Goal: Information Seeking & Learning: Learn about a topic

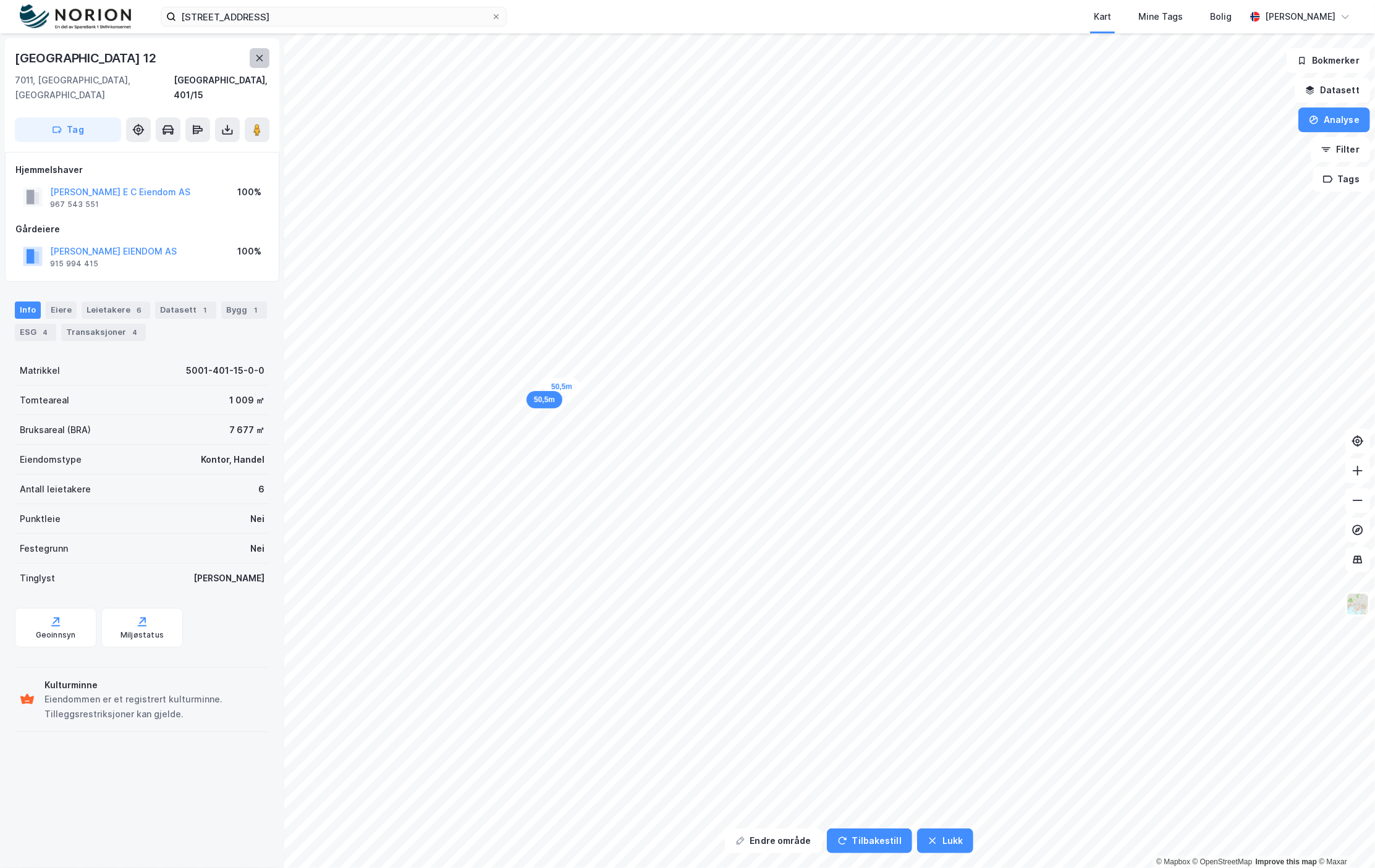
click at [253, 52] on button at bounding box center [259, 58] width 20 height 20
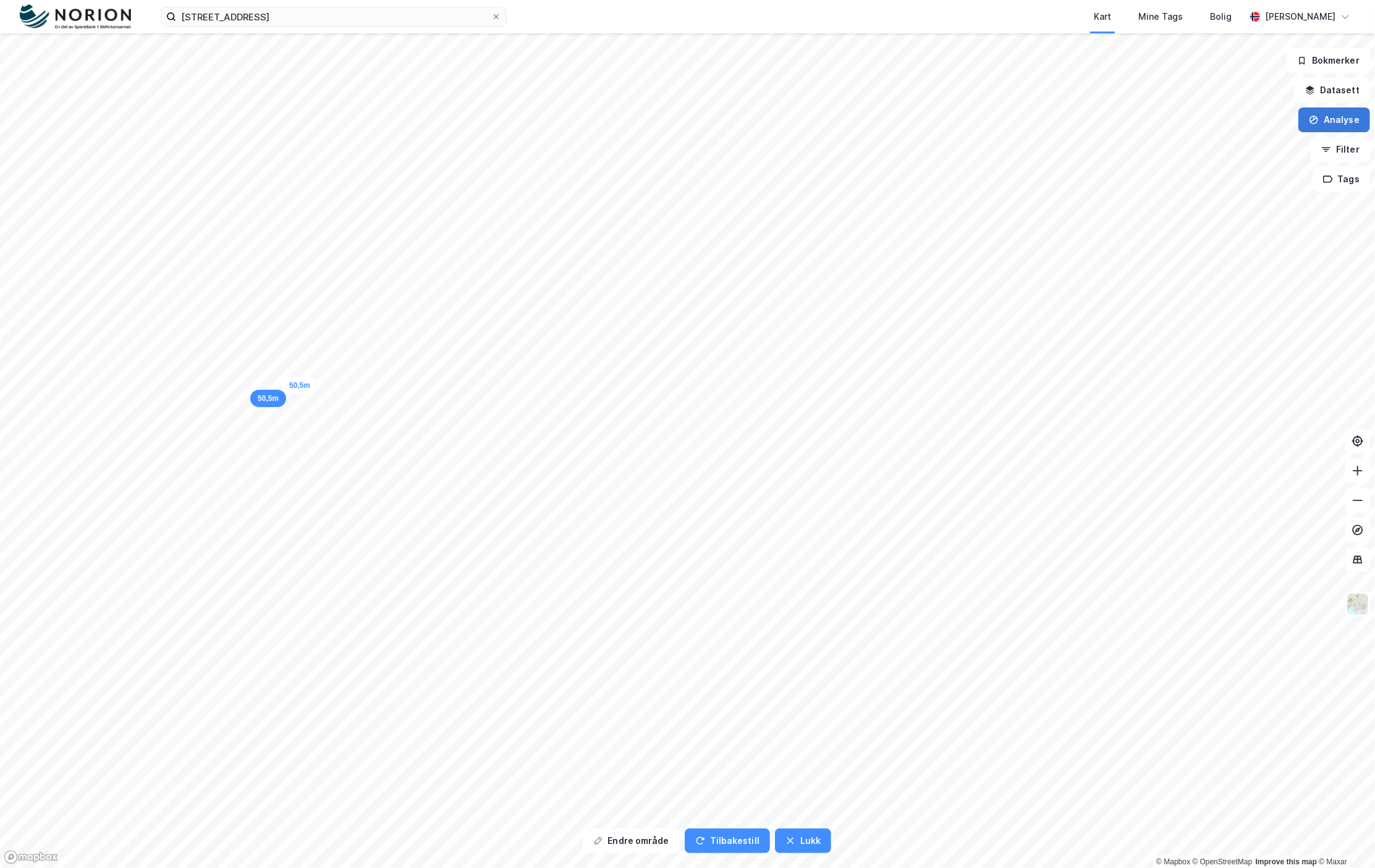
click at [1311, 126] on button "Analyse" at bounding box center [1334, 120] width 71 height 25
click at [1221, 115] on div "Mål avstand" at bounding box center [1219, 120] width 142 height 21
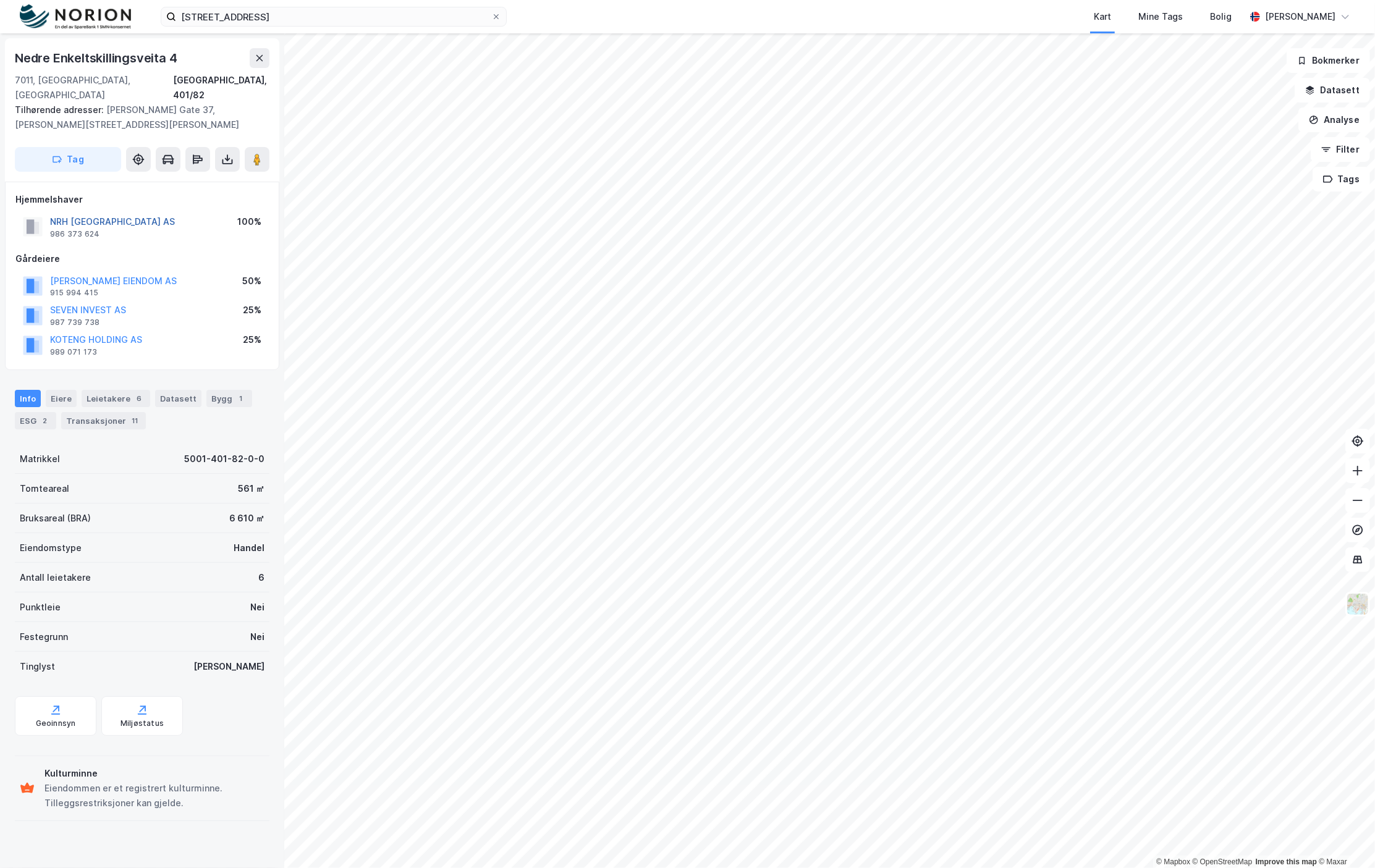
click at [0, 0] on button "NRH [GEOGRAPHIC_DATA] AS" at bounding box center [0, 0] width 0 height 0
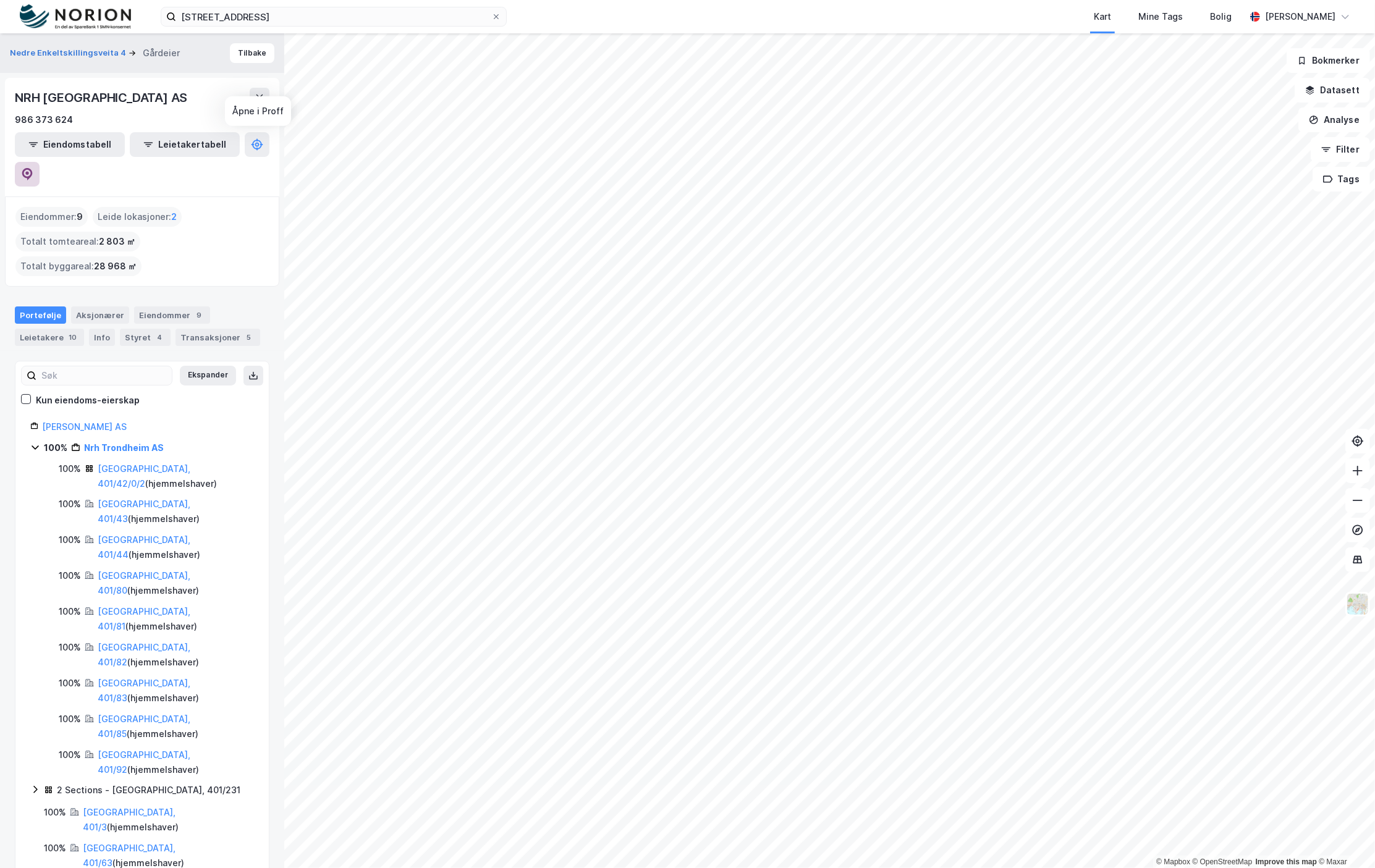
click at [33, 168] on icon at bounding box center [27, 174] width 12 height 12
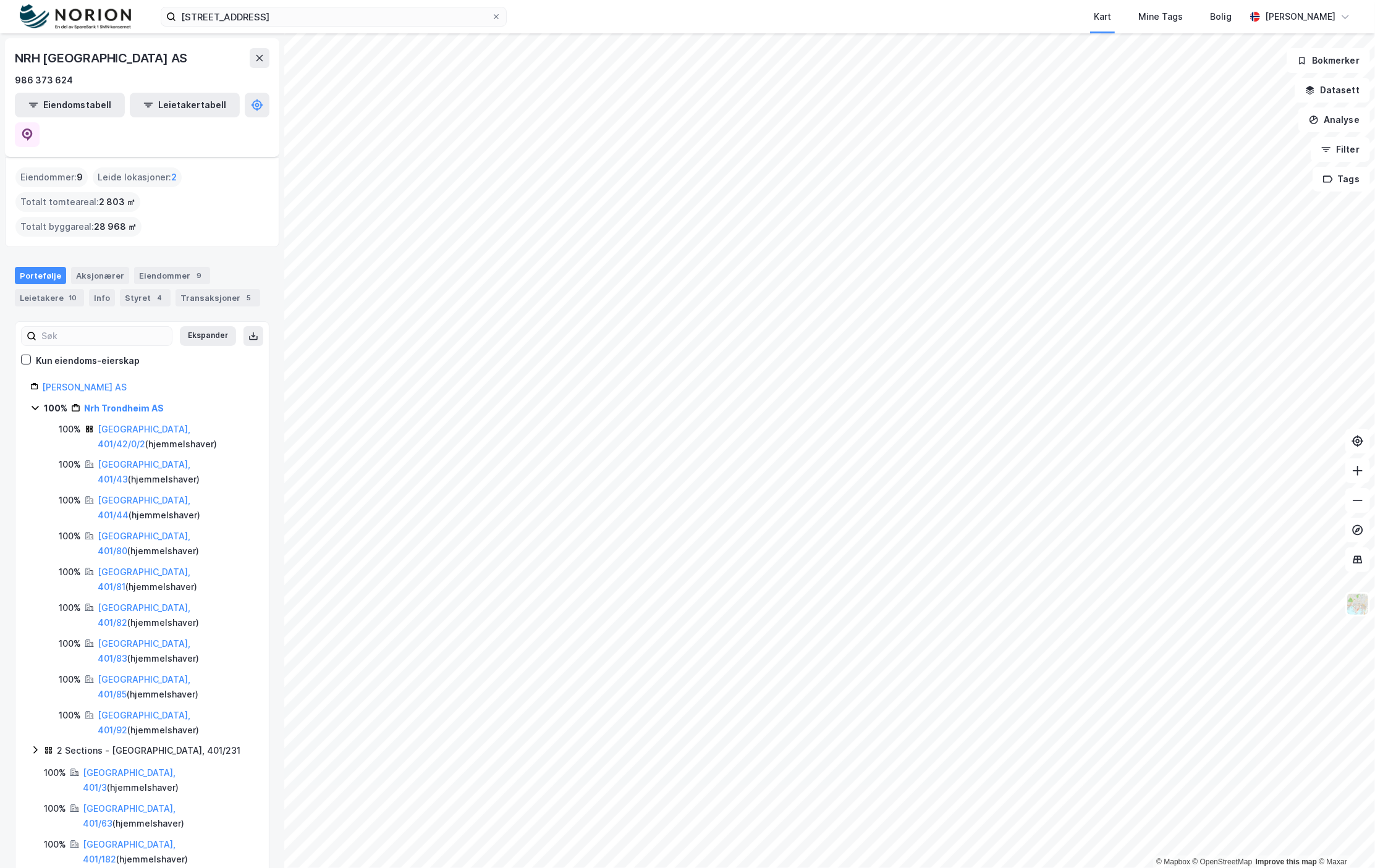
scroll to position [70, 0]
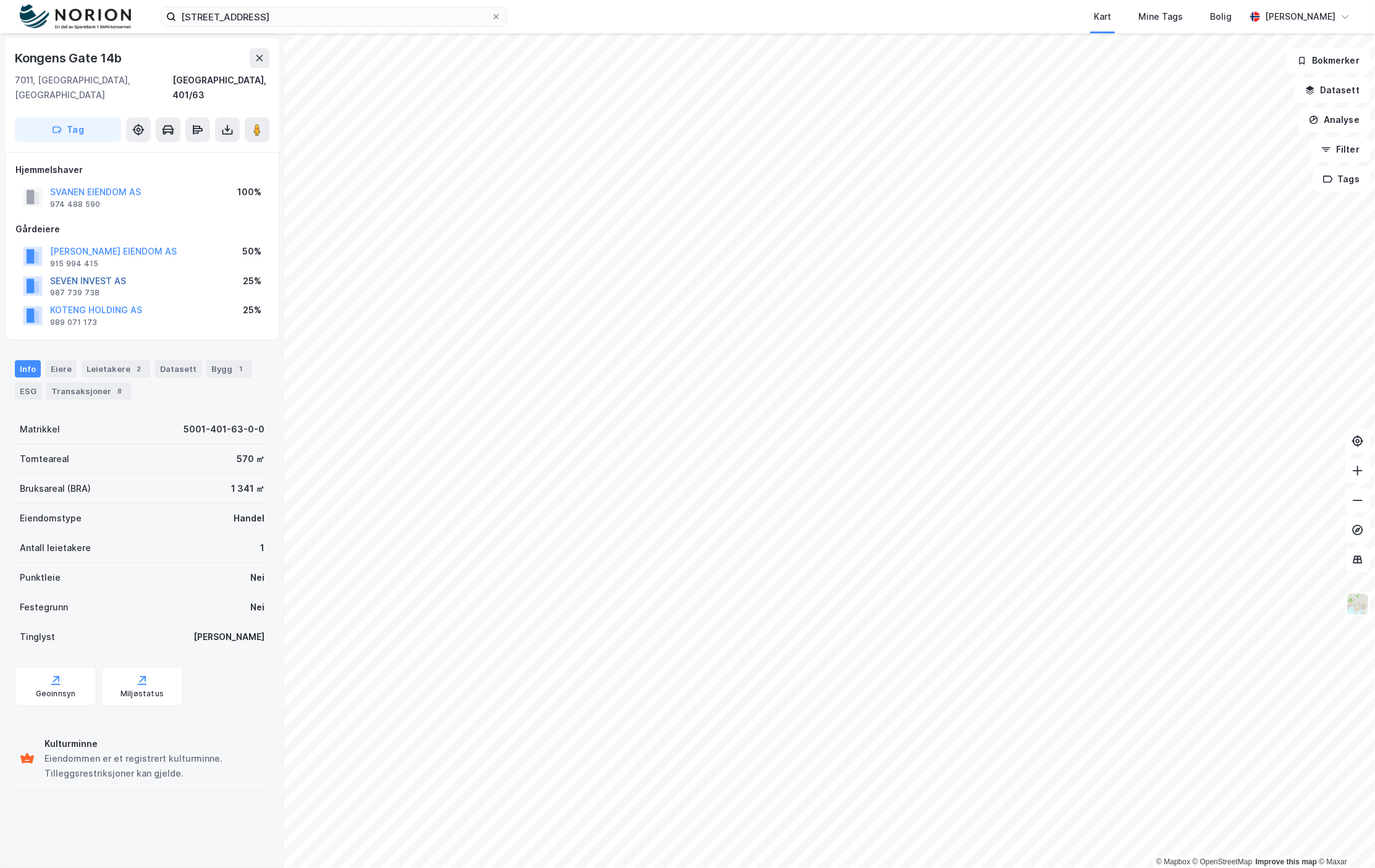
click at [0, 0] on button "SEVEN INVEST AS" at bounding box center [0, 0] width 0 height 0
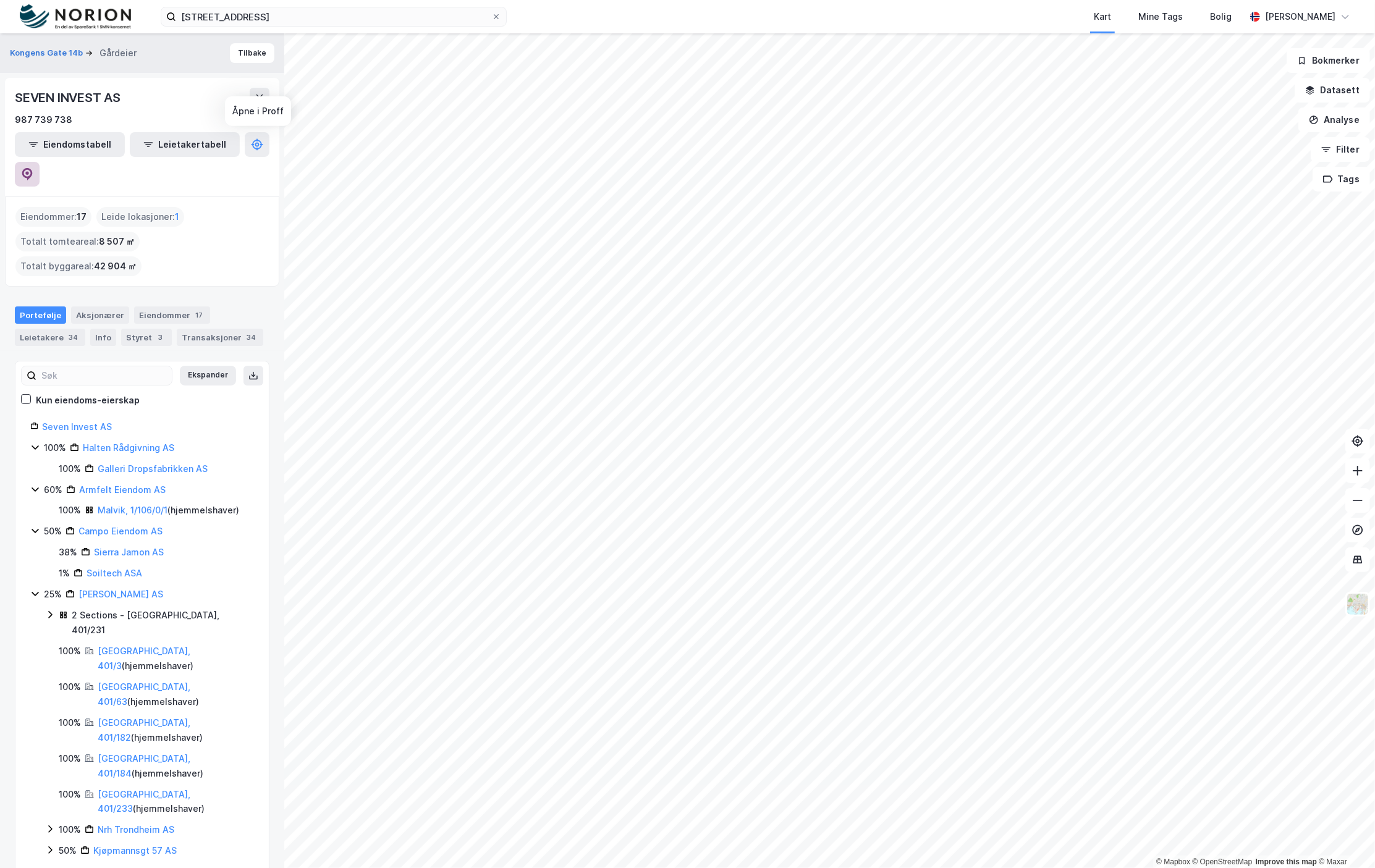
click at [40, 162] on button at bounding box center [27, 174] width 25 height 25
